Goal: Task Accomplishment & Management: Manage account settings

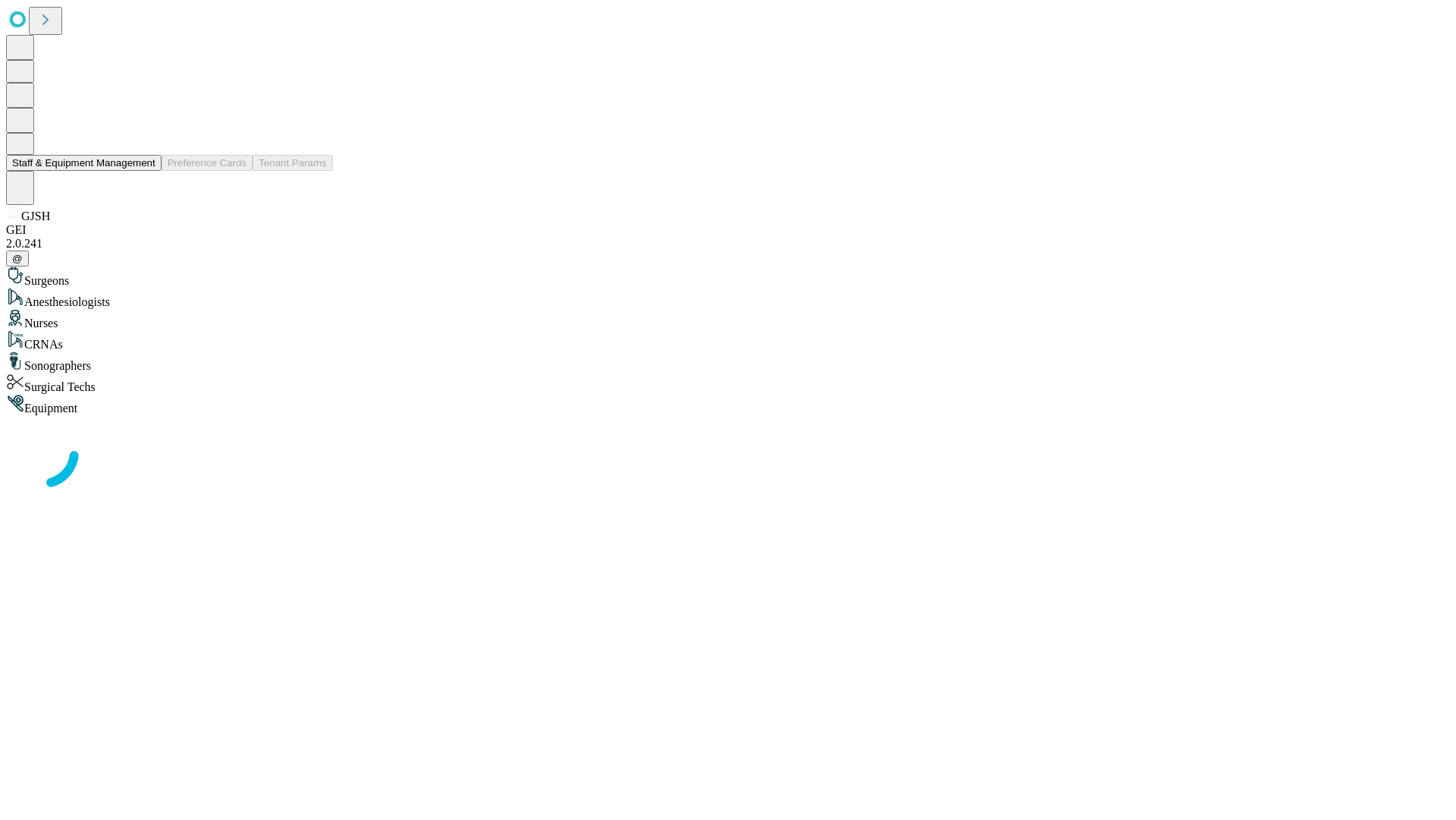
click at [145, 171] on button "Staff & Equipment Management" at bounding box center [83, 163] width 156 height 16
